Goal: Task Accomplishment & Management: Manage account settings

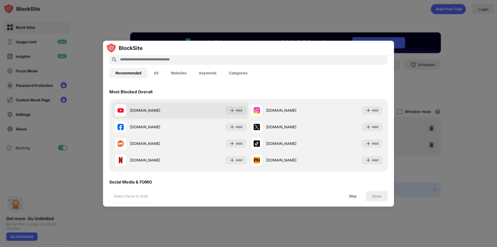
scroll to position [26, 0]
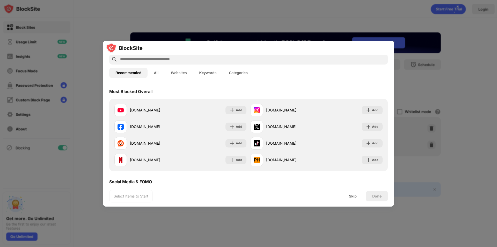
click at [85, 89] on div at bounding box center [248, 123] width 497 height 247
click at [348, 195] on div "Skip" at bounding box center [353, 196] width 20 height 10
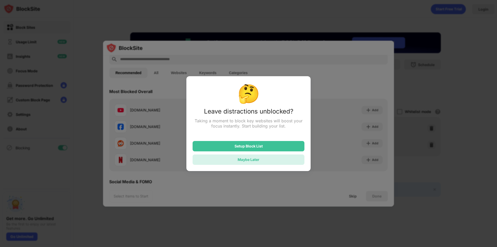
click at [264, 162] on div "Maybe Later" at bounding box center [249, 159] width 112 height 10
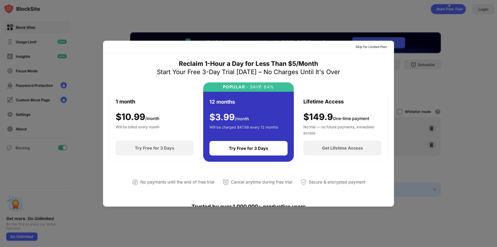
click at [204, 17] on div at bounding box center [248, 123] width 497 height 247
click at [396, 42] on div at bounding box center [248, 123] width 497 height 247
click at [454, 64] on div at bounding box center [248, 123] width 497 height 247
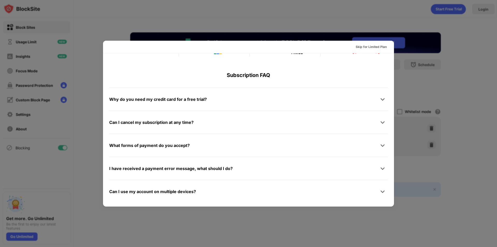
scroll to position [253, 0]
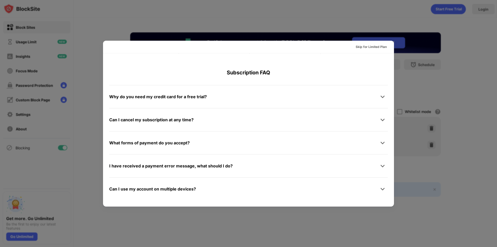
drag, startPoint x: 61, startPoint y: 184, endPoint x: 79, endPoint y: 149, distance: 39.3
click at [61, 184] on div at bounding box center [248, 123] width 497 height 247
click at [414, 16] on div at bounding box center [248, 123] width 497 height 247
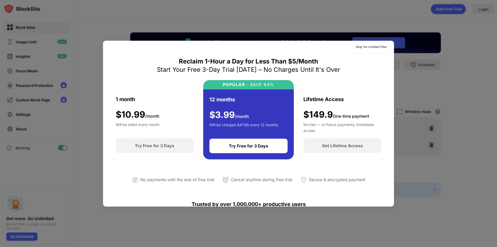
scroll to position [0, 0]
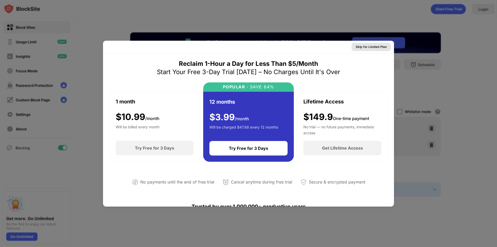
click at [372, 47] on div "Skip for Limited Plan" at bounding box center [371, 46] width 31 height 5
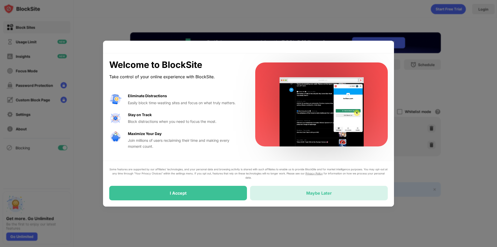
click at [310, 193] on div "Maybe Later" at bounding box center [319, 192] width 26 height 5
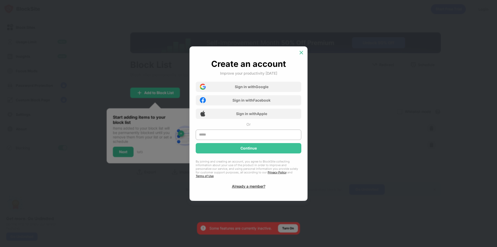
click at [304, 54] on img at bounding box center [301, 52] width 5 height 5
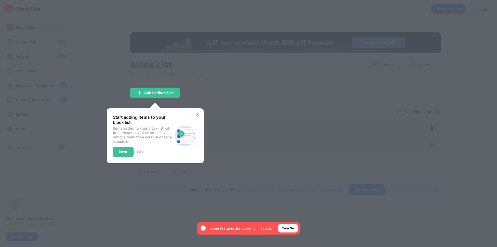
click at [198, 114] on img at bounding box center [198, 114] width 4 height 4
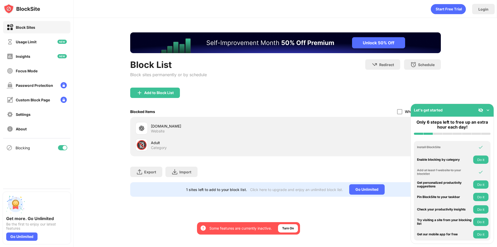
click at [50, 31] on div "Block Sites" at bounding box center [36, 27] width 67 height 12
click at [17, 27] on div "Block Sites" at bounding box center [25, 27] width 19 height 4
click at [28, 26] on div "Block Sites" at bounding box center [25, 27] width 19 height 4
click at [487, 112] on img at bounding box center [488, 109] width 5 height 5
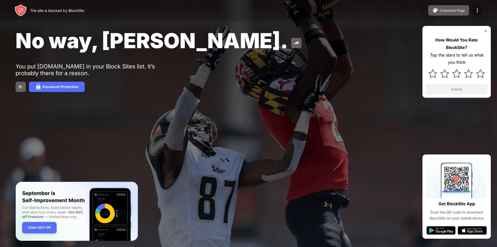
click at [475, 11] on img at bounding box center [477, 10] width 6 height 6
